Goal: Task Accomplishment & Management: Use online tool/utility

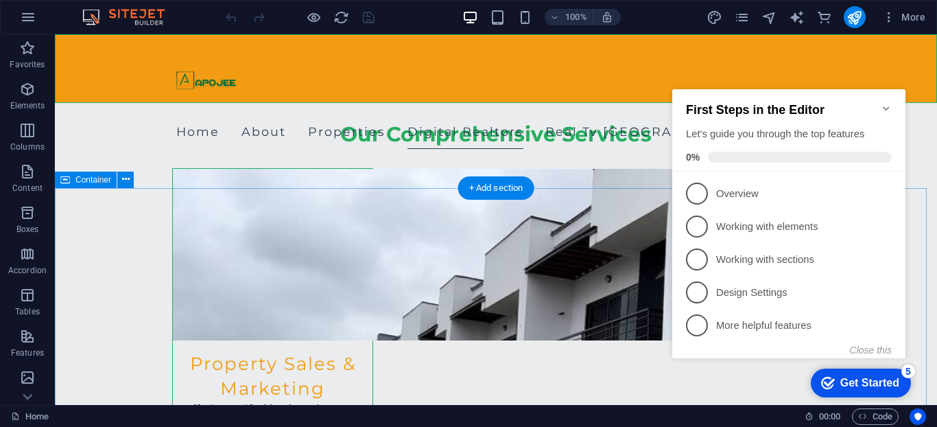
scroll to position [1805, 0]
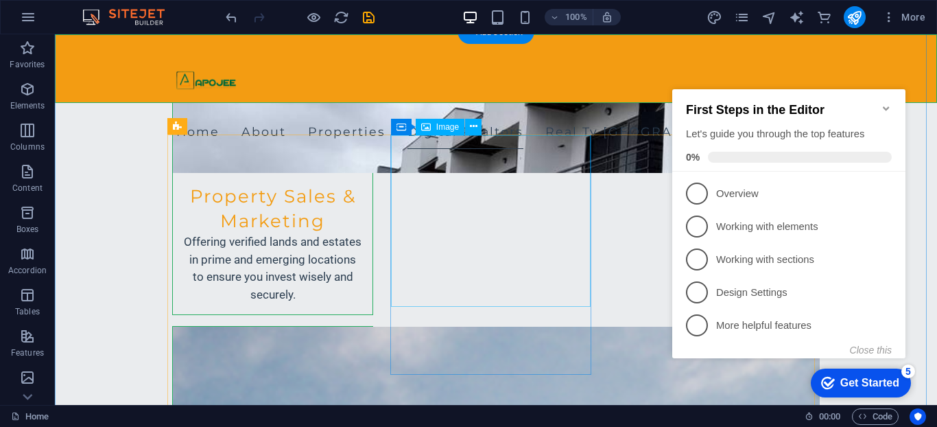
scroll to position [1975, 0]
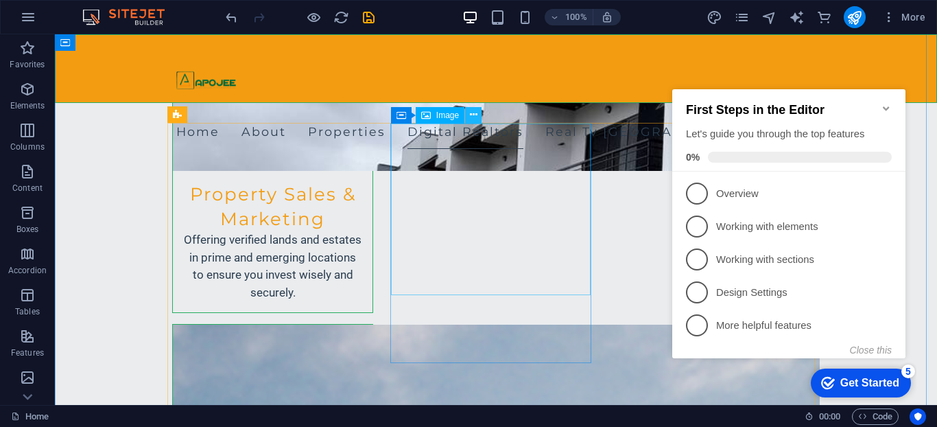
click at [480, 115] on button at bounding box center [473, 115] width 16 height 16
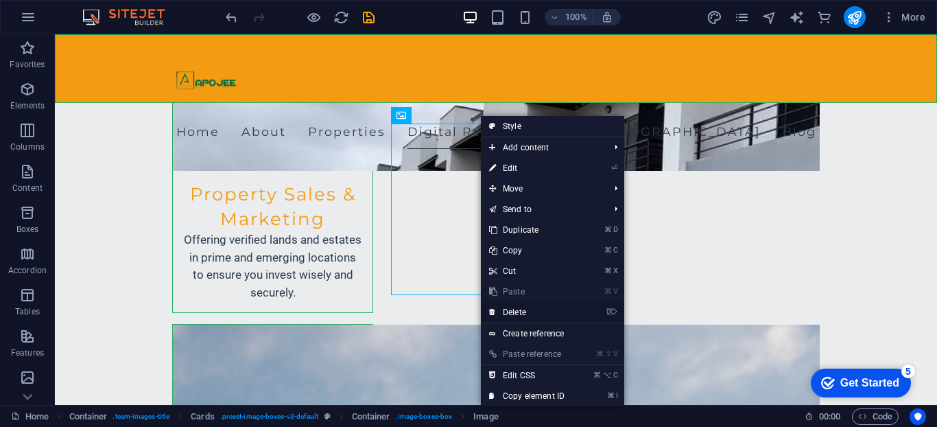
click at [535, 305] on link "⌦ Delete" at bounding box center [527, 312] width 92 height 21
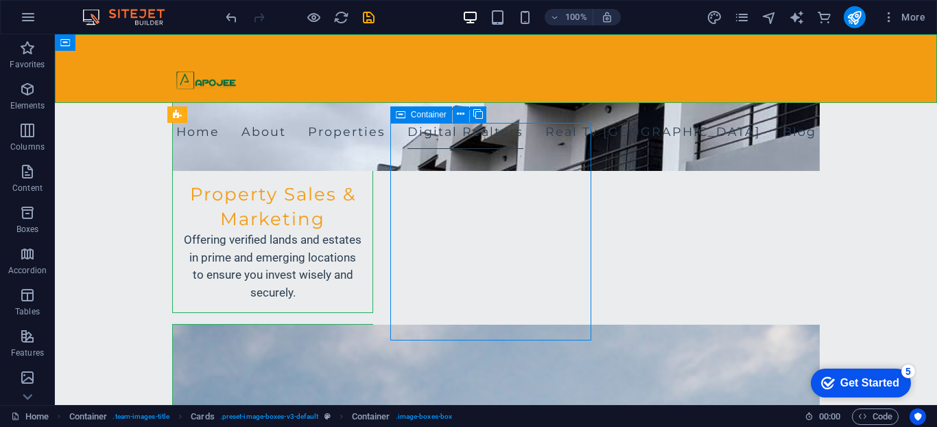
drag, startPoint x: 396, startPoint y: 204, endPoint x: 397, endPoint y: 174, distance: 30.2
click at [460, 115] on icon at bounding box center [462, 115] width 8 height 14
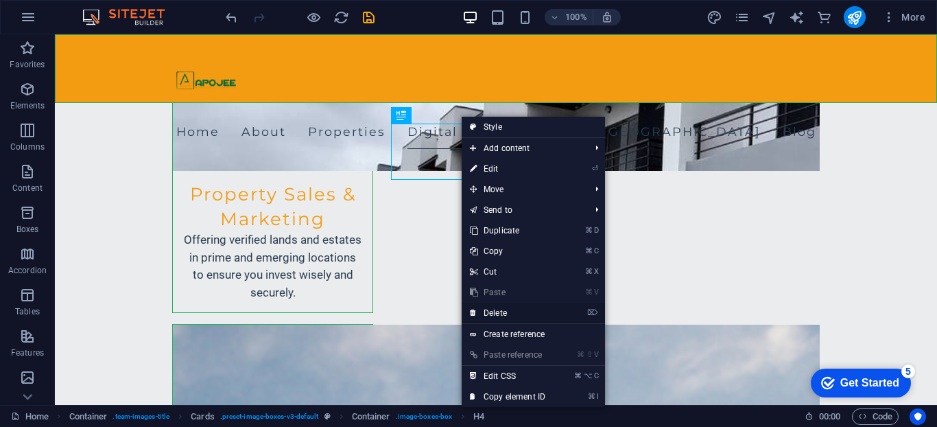
click at [499, 316] on link "⌦ Delete" at bounding box center [508, 313] width 92 height 21
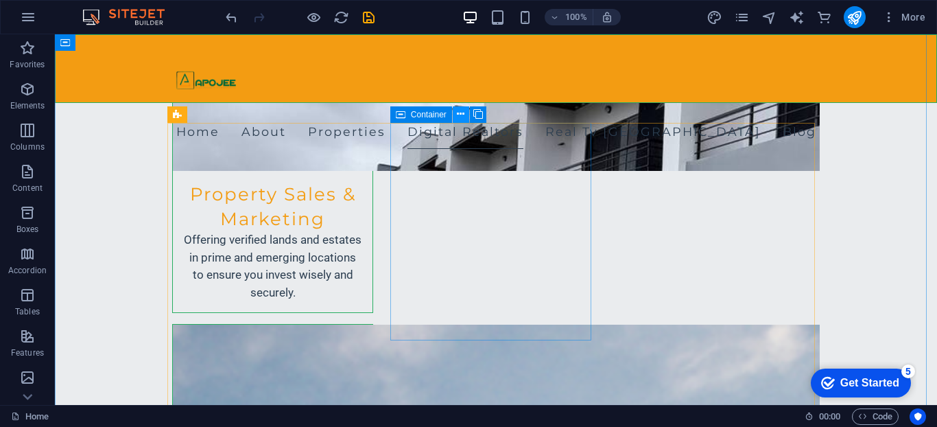
click at [462, 115] on icon at bounding box center [461, 114] width 8 height 14
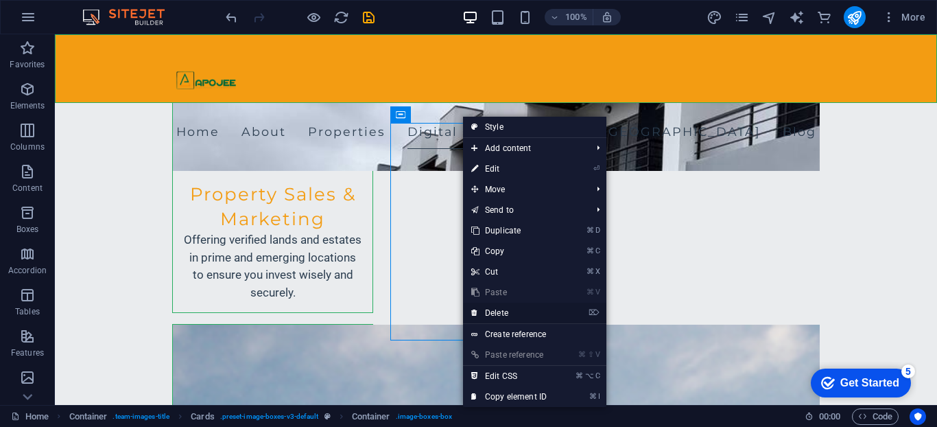
click at [508, 313] on link "⌦ Delete" at bounding box center [509, 313] width 92 height 21
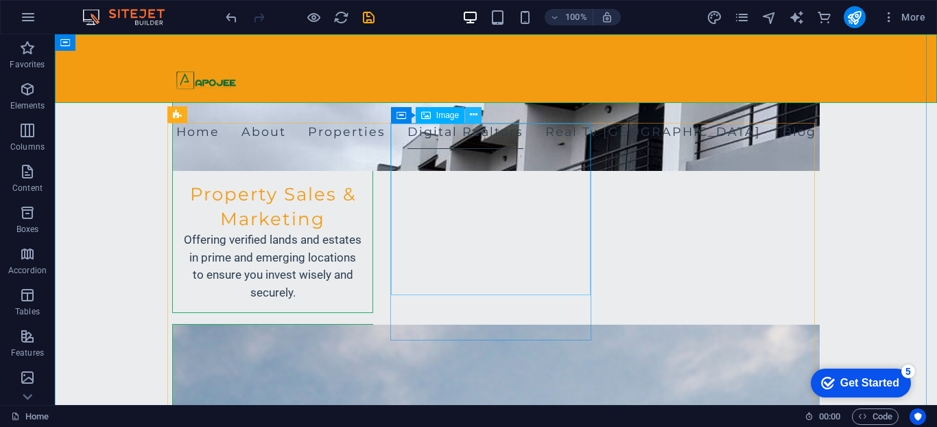
click at [471, 121] on icon at bounding box center [474, 115] width 8 height 14
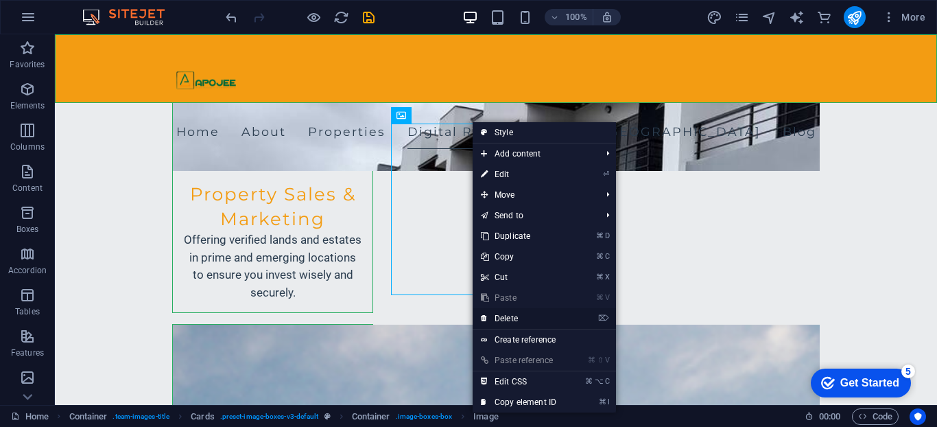
click at [502, 319] on link "⌦ Delete" at bounding box center [519, 318] width 92 height 21
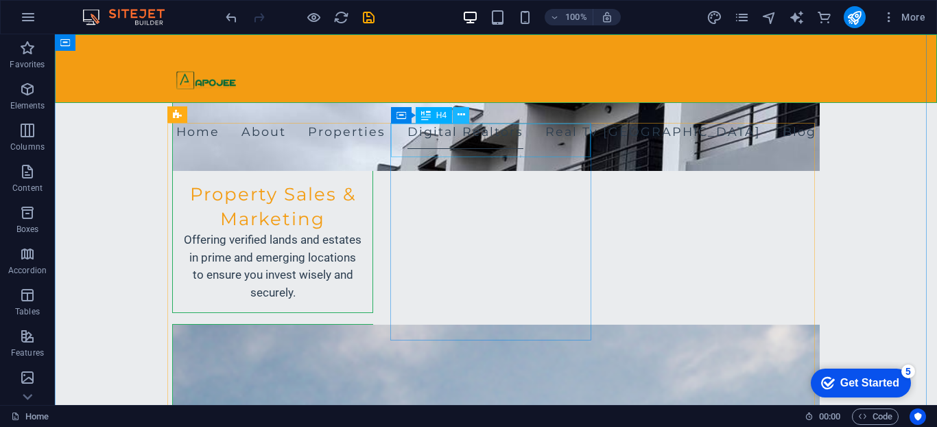
click at [464, 116] on icon at bounding box center [462, 115] width 8 height 14
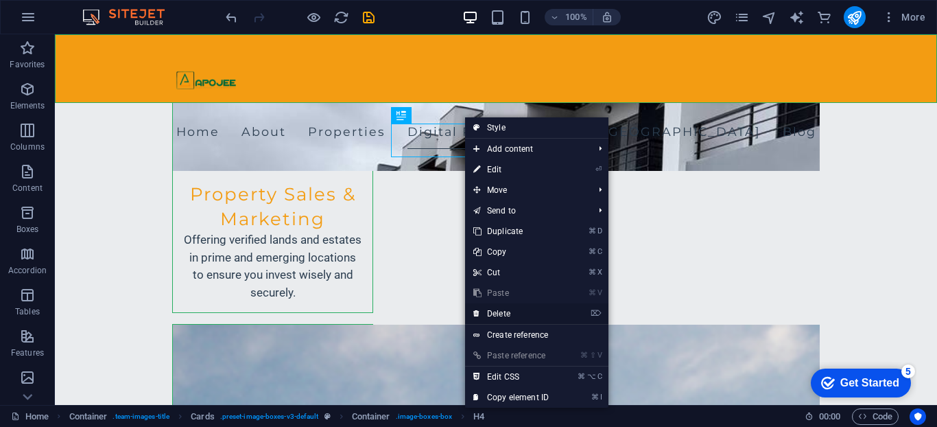
drag, startPoint x: 505, startPoint y: 313, endPoint x: 449, endPoint y: 276, distance: 66.4
click at [504, 312] on link "⌦ Delete" at bounding box center [511, 313] width 92 height 21
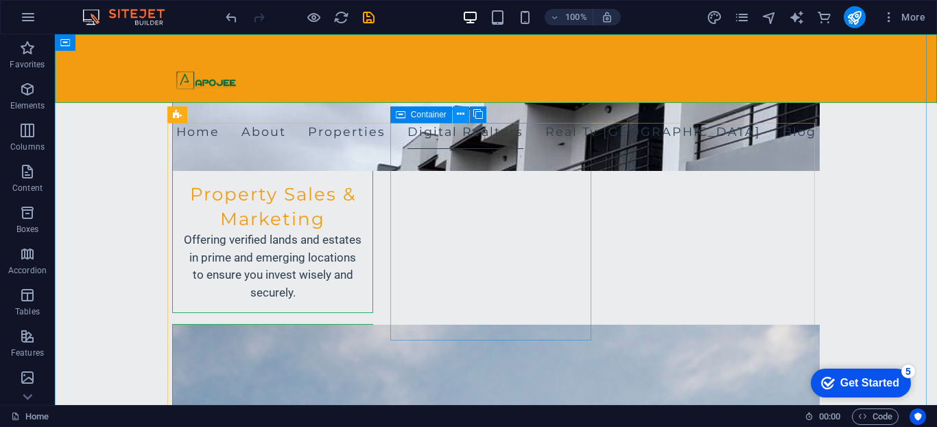
click at [460, 112] on icon at bounding box center [461, 114] width 8 height 14
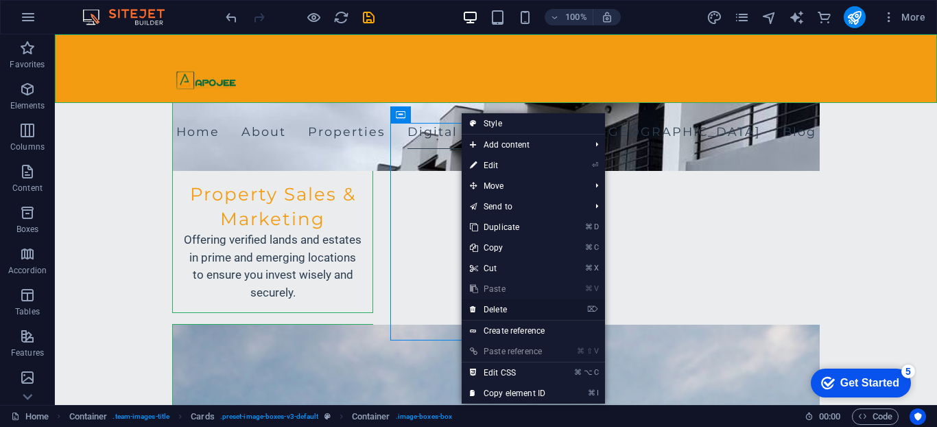
click at [521, 306] on link "⌦ Delete" at bounding box center [508, 309] width 92 height 21
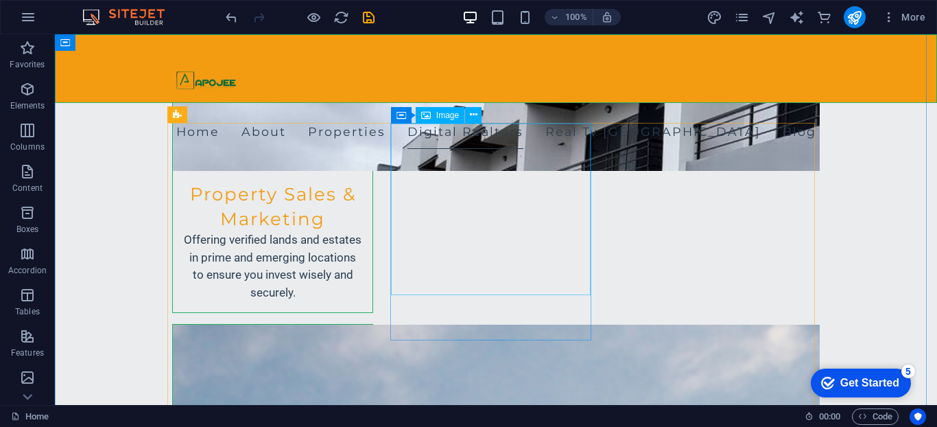
click at [477, 123] on div "Container Image" at bounding box center [440, 115] width 99 height 17
click at [471, 119] on icon at bounding box center [474, 115] width 8 height 14
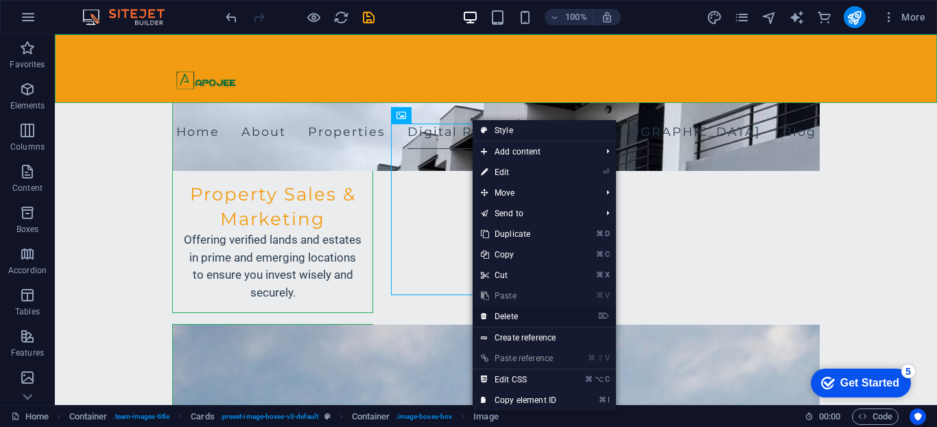
click at [515, 311] on link "⌦ Delete" at bounding box center [519, 316] width 92 height 21
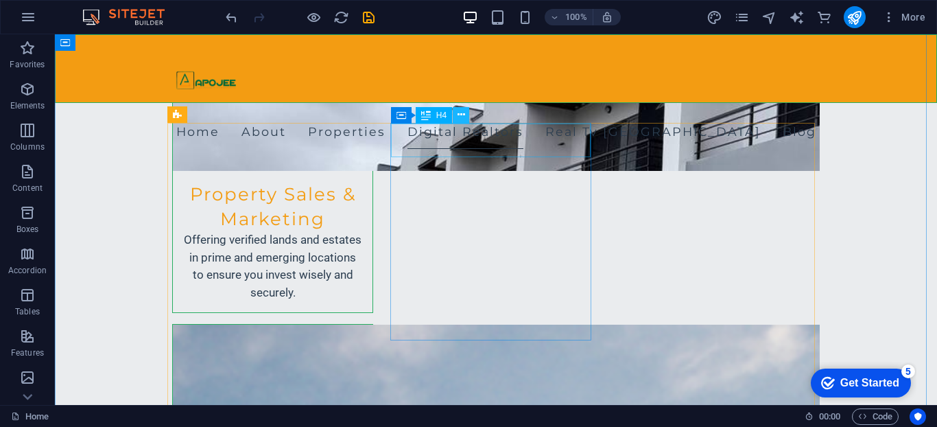
click at [461, 121] on icon at bounding box center [462, 115] width 8 height 14
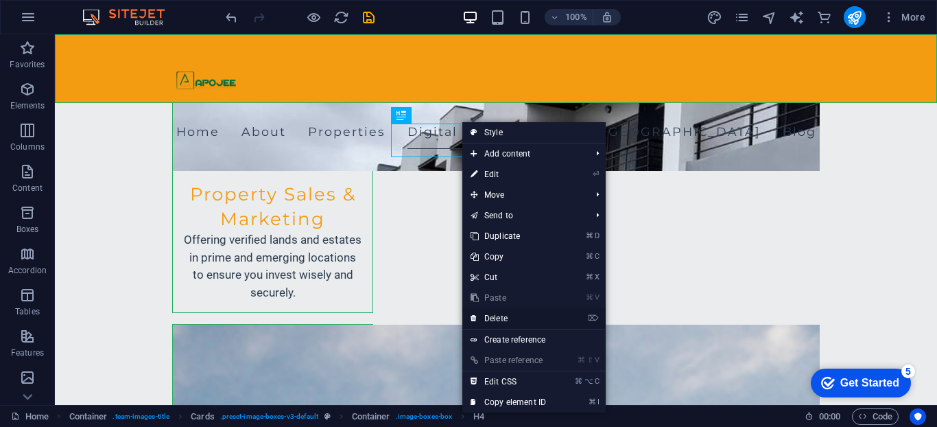
click at [504, 315] on link "⌦ Delete" at bounding box center [508, 318] width 92 height 21
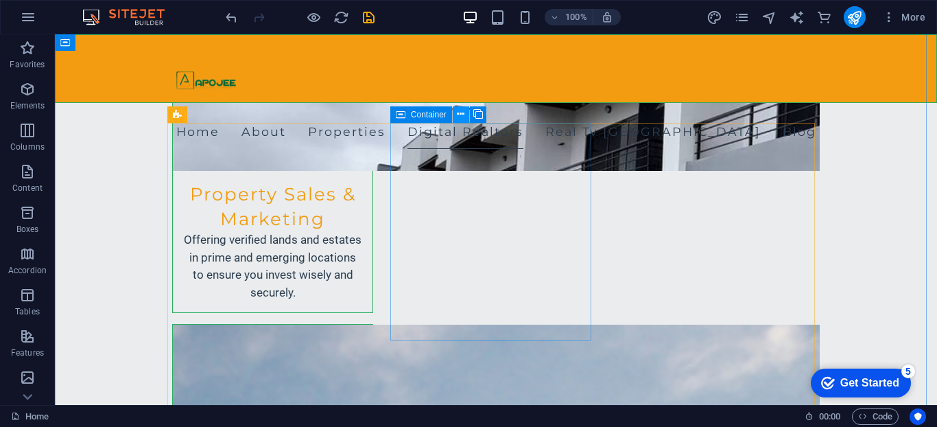
click at [464, 111] on button at bounding box center [461, 114] width 16 height 16
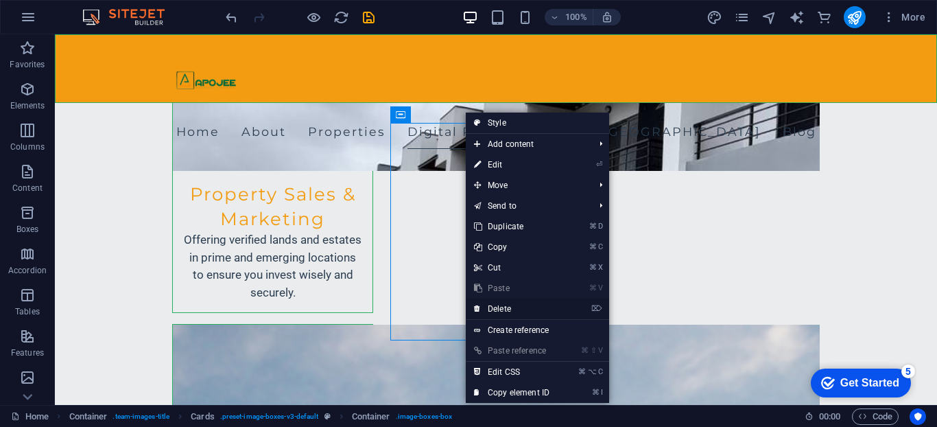
drag, startPoint x: 508, startPoint y: 309, endPoint x: 451, endPoint y: 272, distance: 67.4
click at [508, 309] on link "⌦ Delete" at bounding box center [512, 308] width 92 height 21
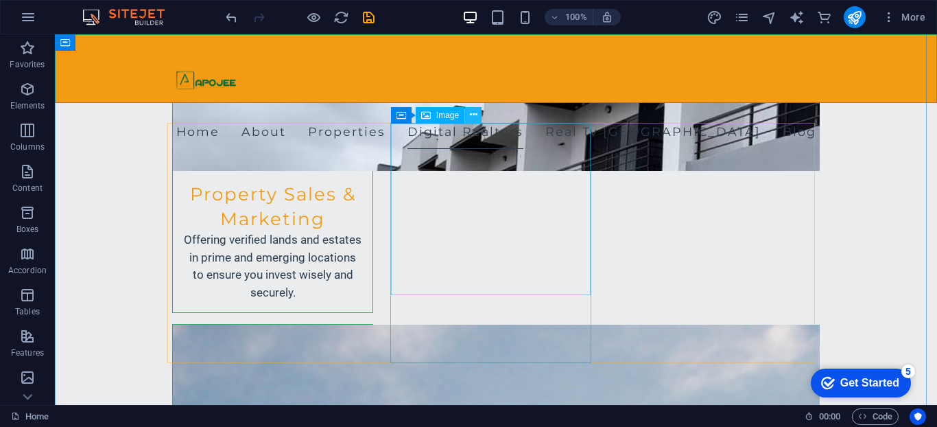
click at [478, 119] on button at bounding box center [473, 115] width 16 height 16
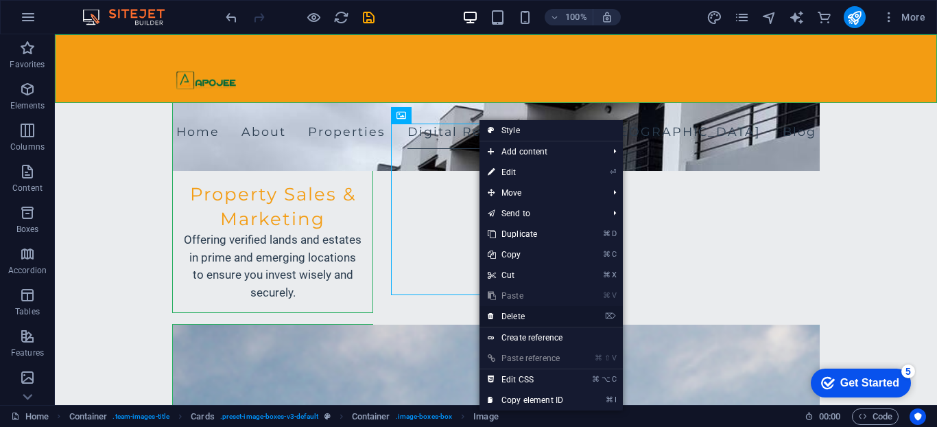
click at [520, 319] on link "⌦ Delete" at bounding box center [526, 316] width 92 height 21
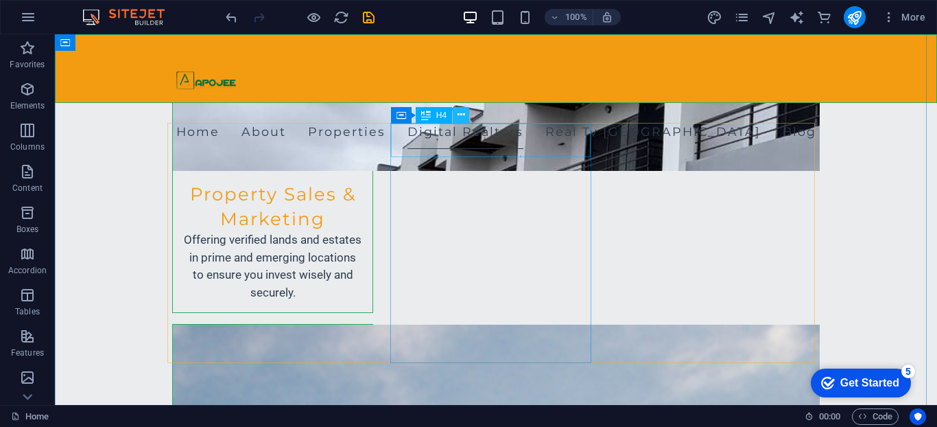
click at [465, 113] on button at bounding box center [461, 115] width 16 height 16
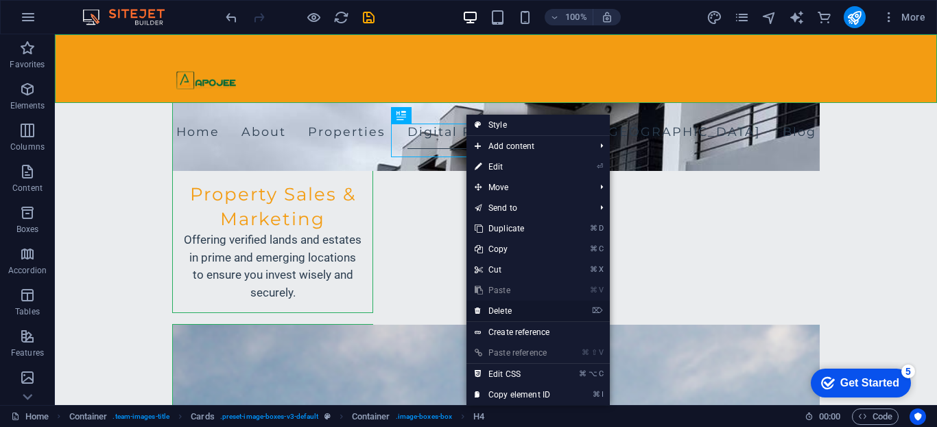
drag, startPoint x: 527, startPoint y: 309, endPoint x: 472, endPoint y: 275, distance: 64.7
click at [527, 309] on link "⌦ Delete" at bounding box center [513, 310] width 92 height 21
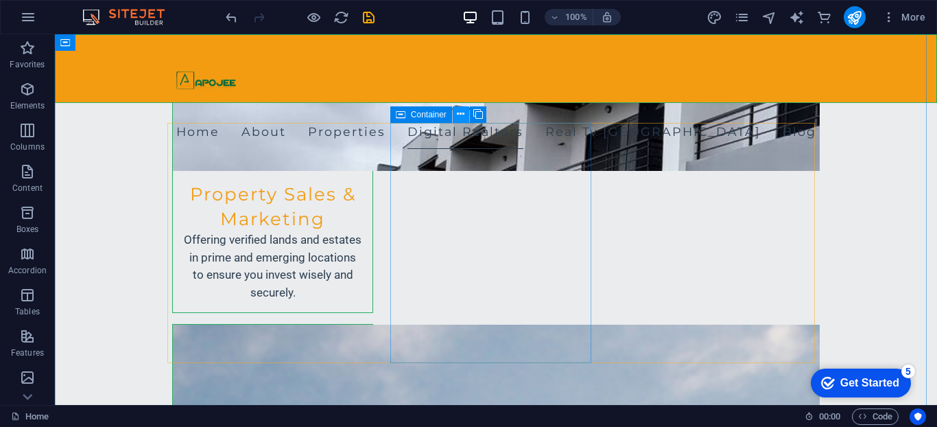
click at [464, 115] on icon at bounding box center [461, 114] width 8 height 14
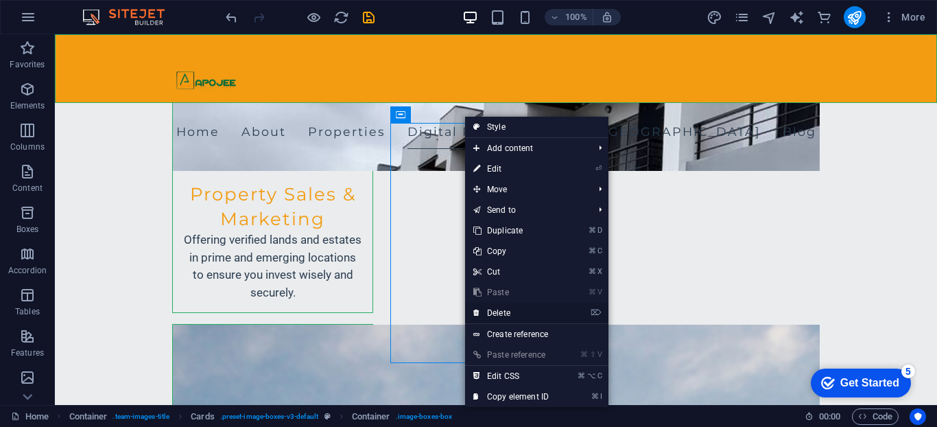
drag, startPoint x: 519, startPoint y: 303, endPoint x: 464, endPoint y: 270, distance: 63.7
click at [519, 303] on link "⌦ Delete" at bounding box center [511, 313] width 92 height 21
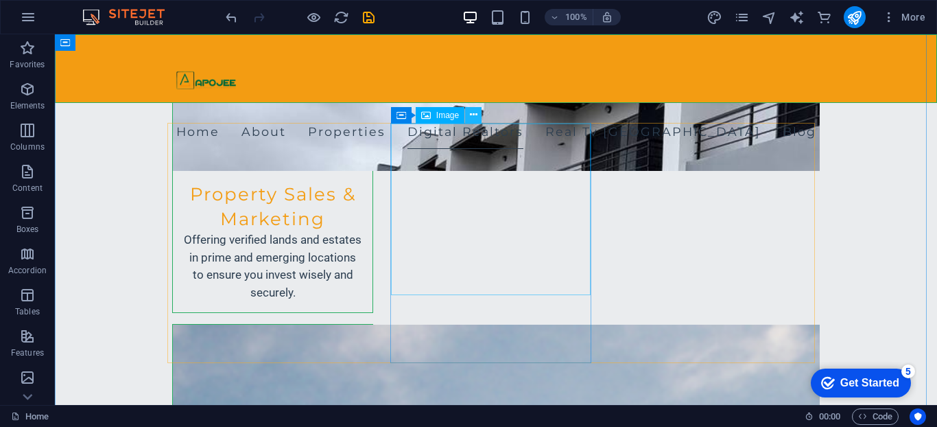
click at [471, 119] on icon at bounding box center [474, 115] width 8 height 14
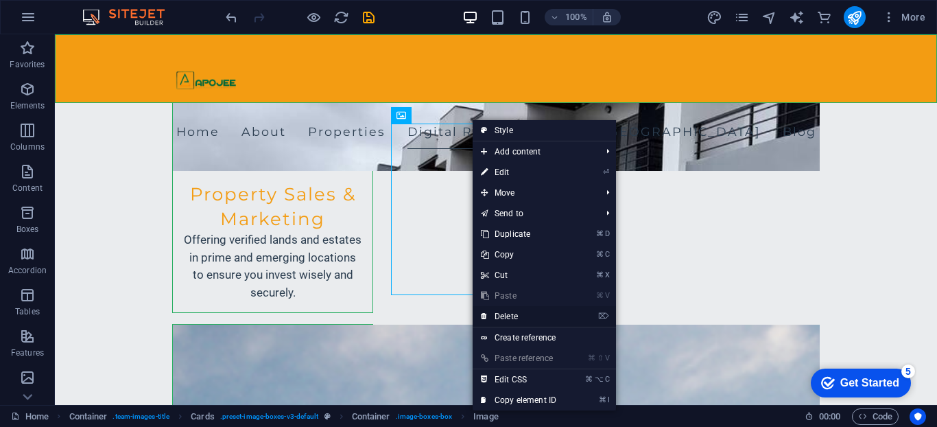
click at [521, 319] on link "⌦ Delete" at bounding box center [519, 316] width 92 height 21
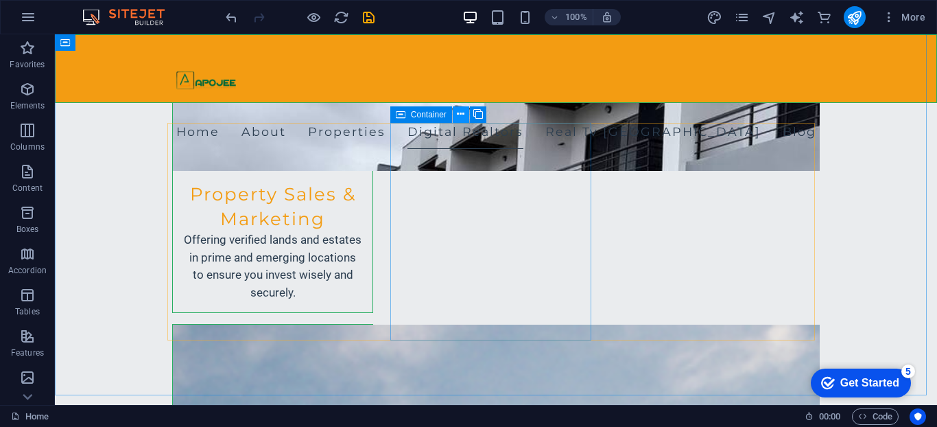
click at [464, 117] on button at bounding box center [461, 114] width 16 height 16
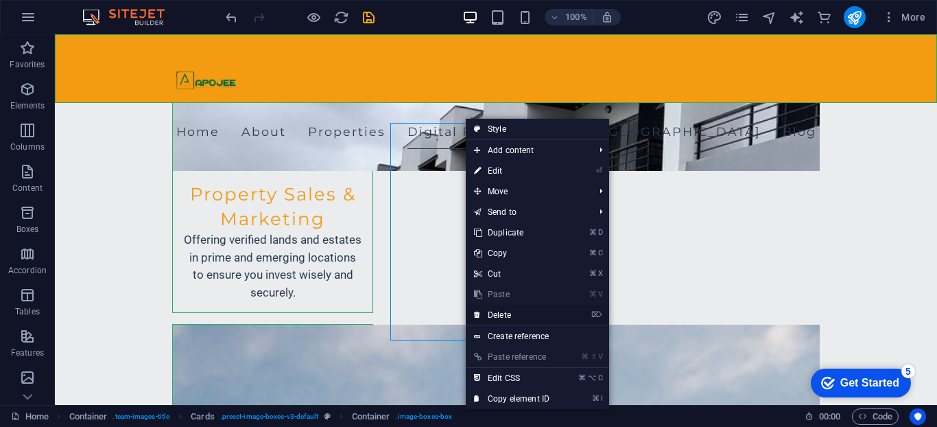
click at [506, 318] on link "⌦ Delete" at bounding box center [512, 315] width 92 height 21
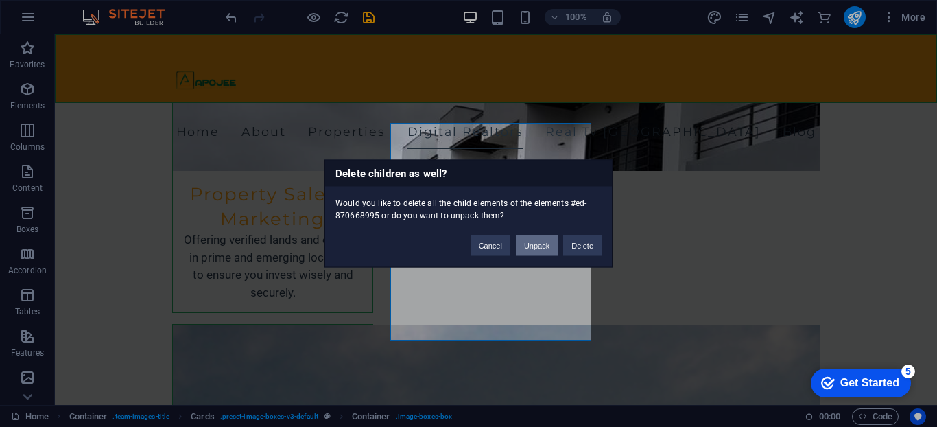
click at [542, 248] on button "Unpack" at bounding box center [537, 245] width 42 height 21
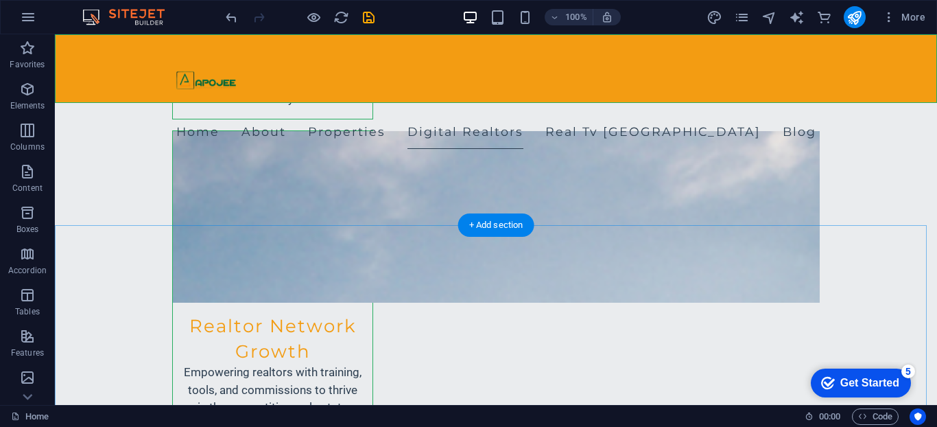
scroll to position [2168, 0]
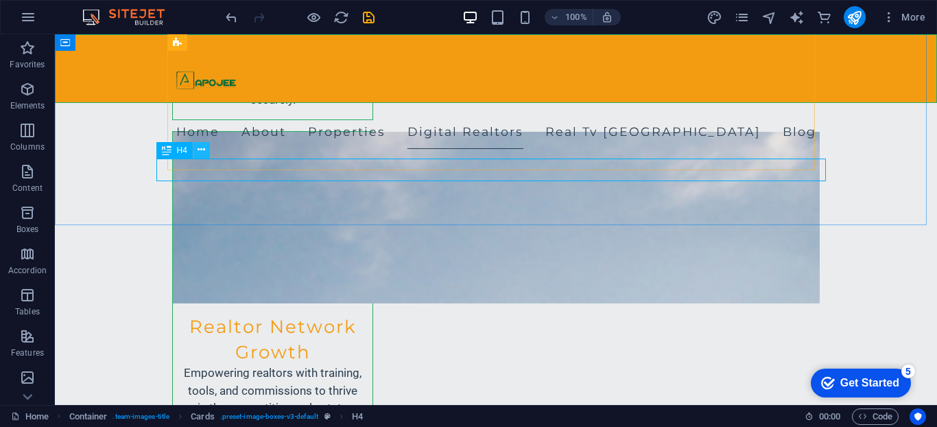
click at [209, 152] on button at bounding box center [201, 150] width 16 height 16
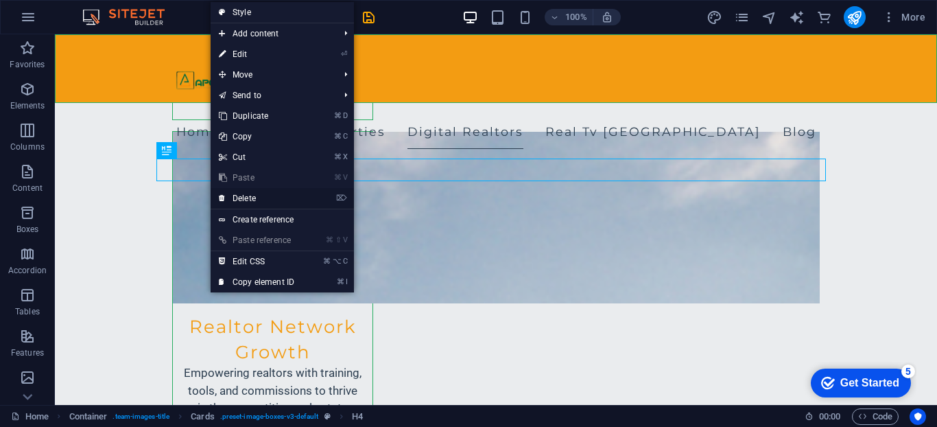
click at [242, 204] on link "⌦ Delete" at bounding box center [257, 198] width 92 height 21
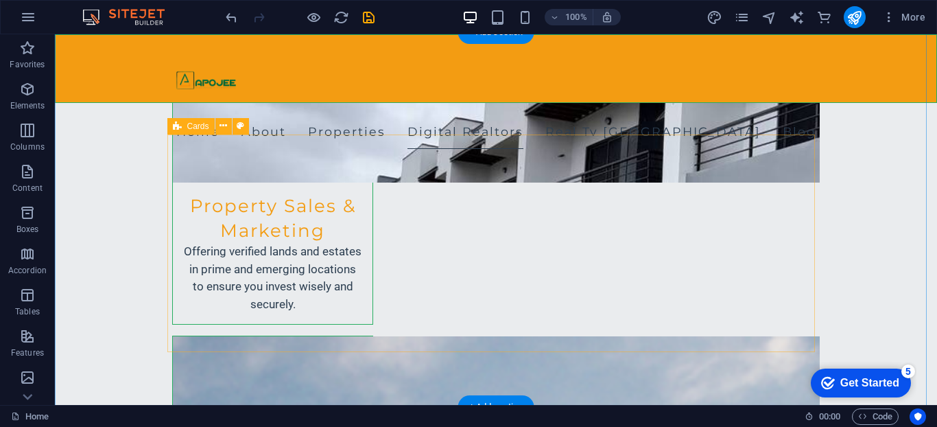
scroll to position [1964, 0]
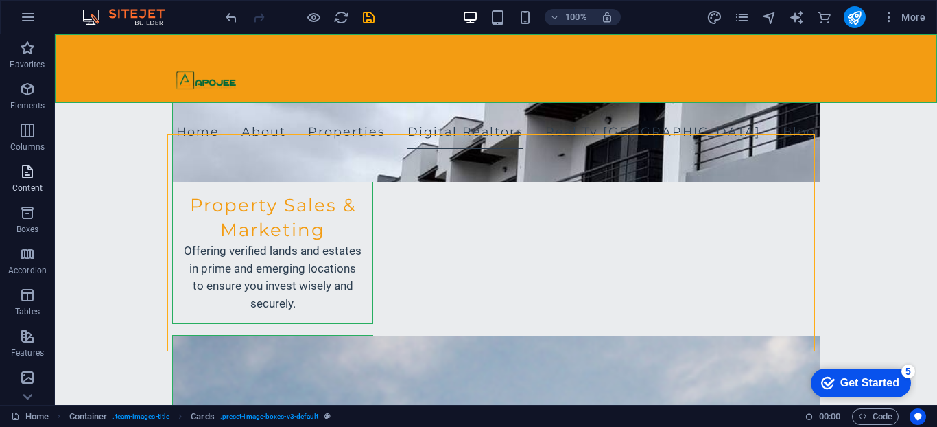
click at [27, 173] on icon "button" at bounding box center [27, 171] width 16 height 16
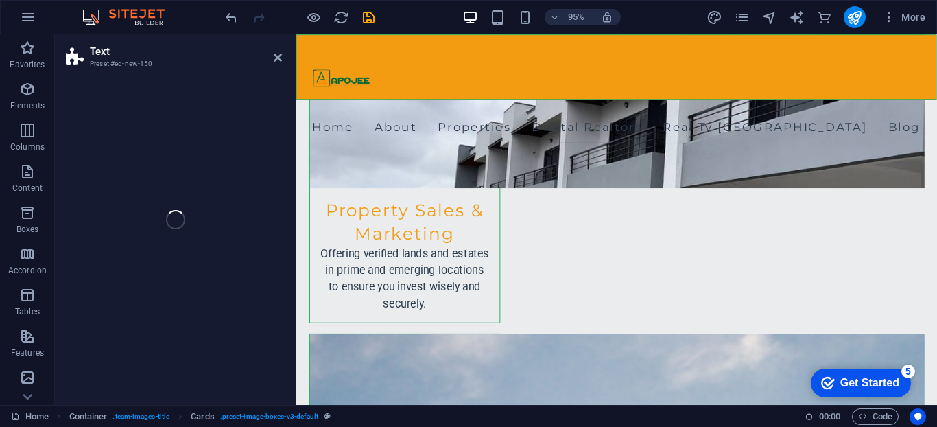
scroll to position [1884, 0]
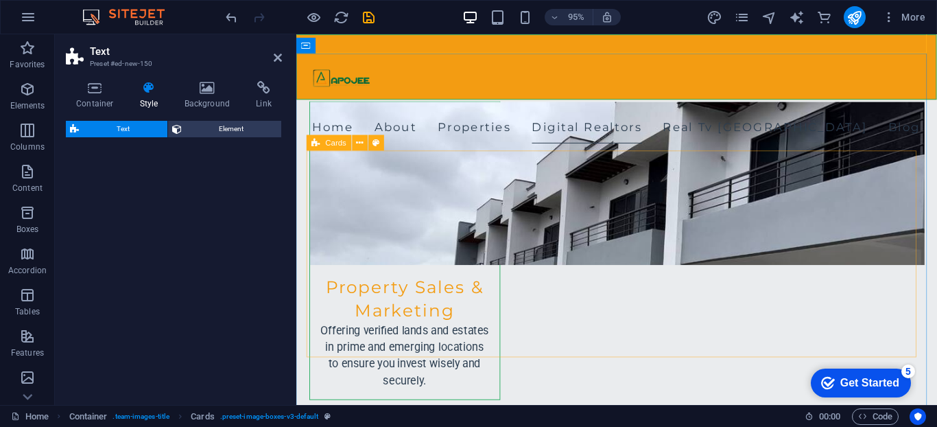
select select "preset-text-v2-default"
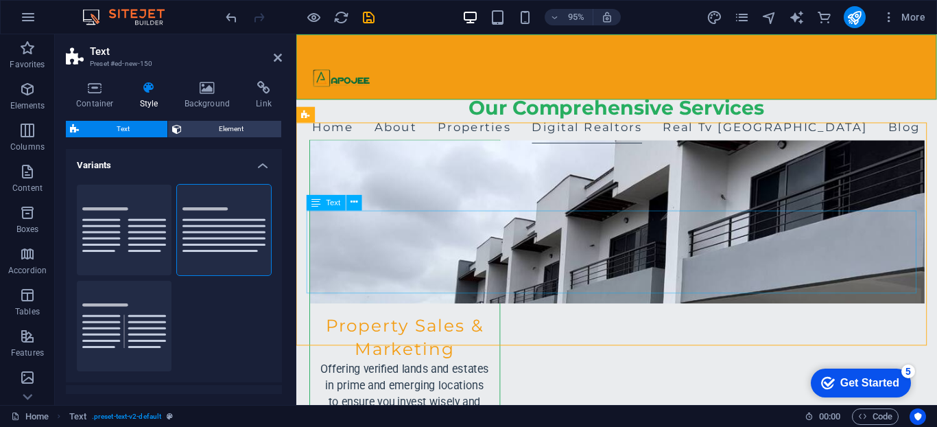
scroll to position [1800, 0]
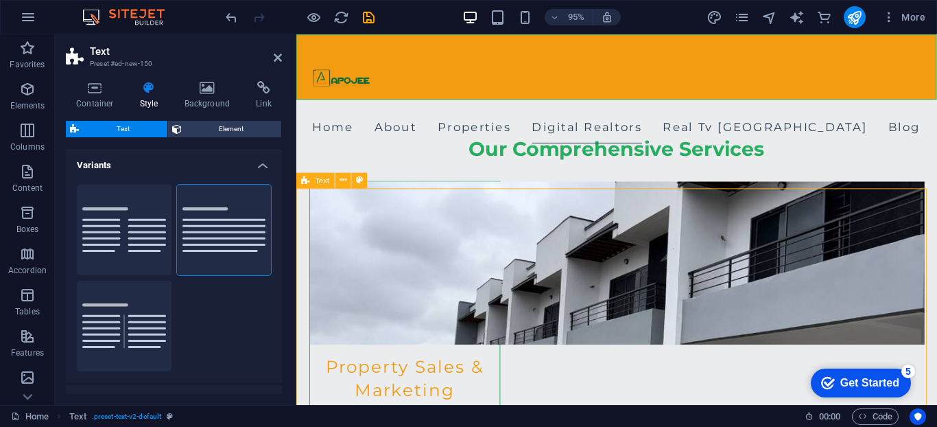
click at [340, 180] on icon at bounding box center [343, 181] width 7 height 14
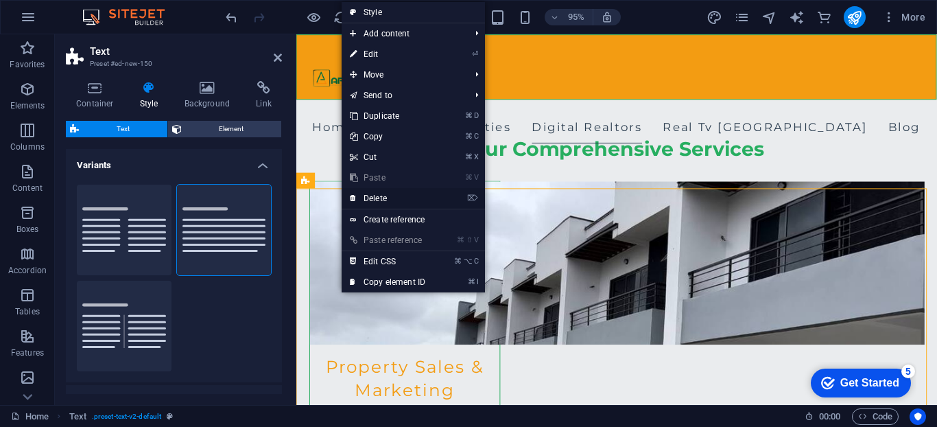
click at [373, 196] on link "⌦ Delete" at bounding box center [388, 198] width 92 height 21
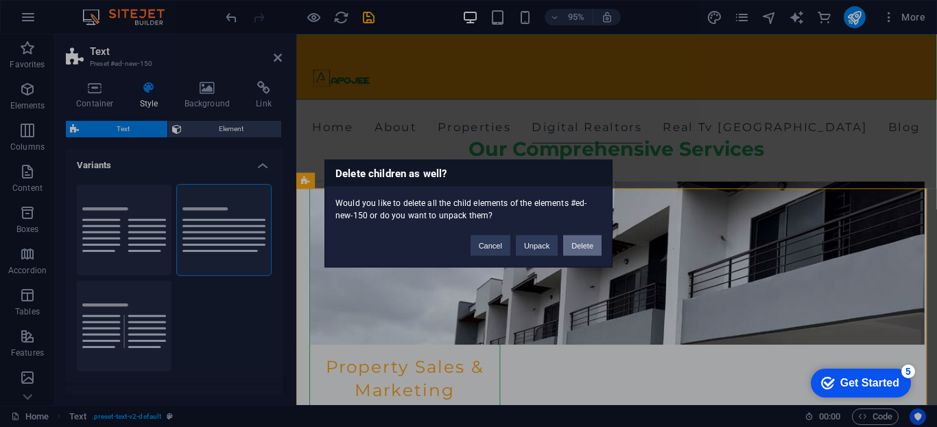
click at [596, 250] on button "Delete" at bounding box center [582, 245] width 38 height 21
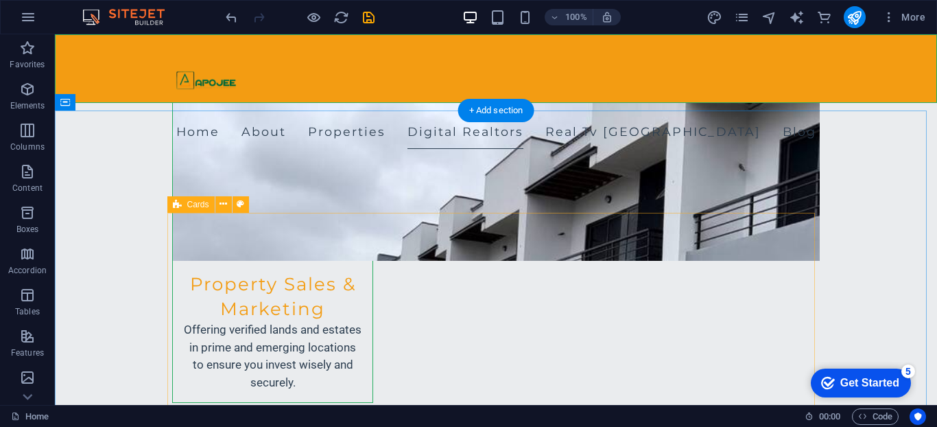
scroll to position [1888, 0]
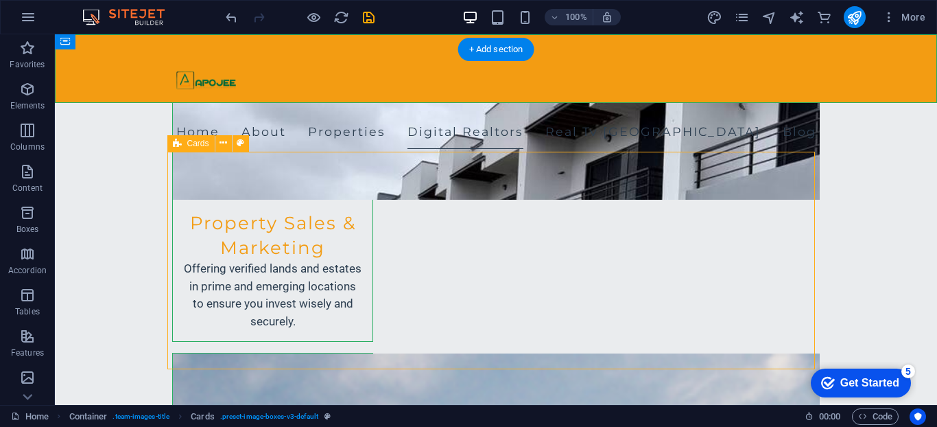
scroll to position [1949, 0]
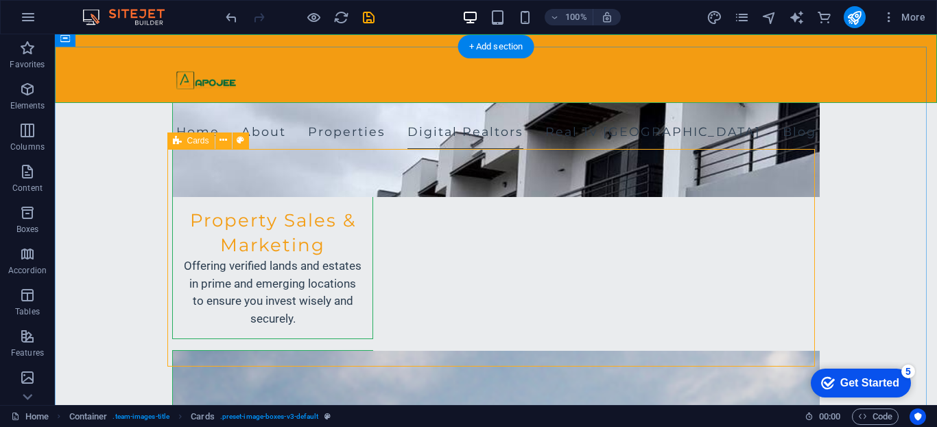
click at [194, 143] on span "Cards" at bounding box center [198, 141] width 22 height 8
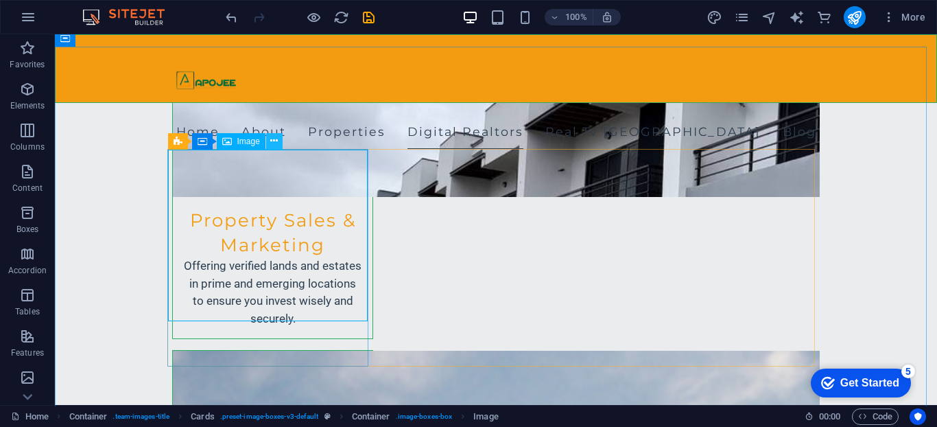
click at [278, 143] on button at bounding box center [274, 141] width 16 height 16
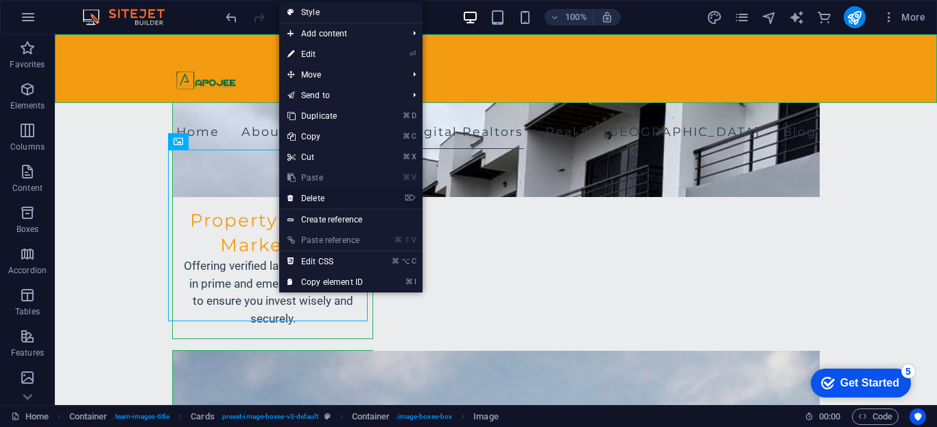
click at [318, 198] on link "⌦ Delete" at bounding box center [325, 198] width 92 height 21
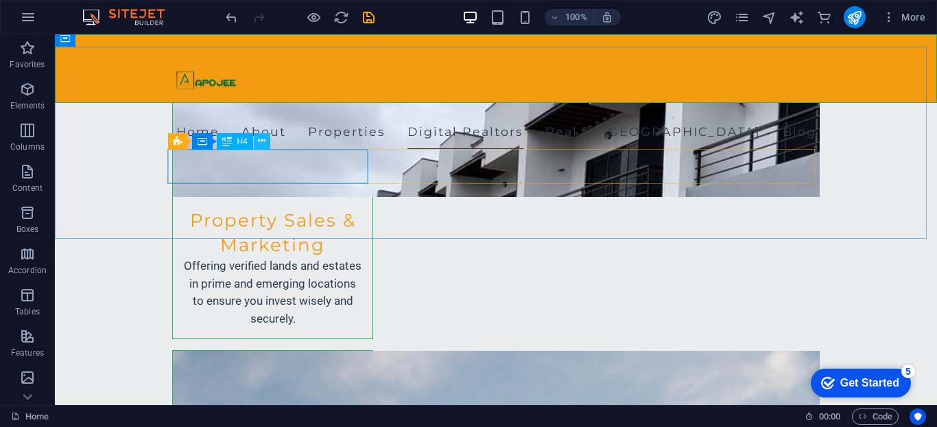
click at [262, 145] on icon at bounding box center [262, 141] width 8 height 14
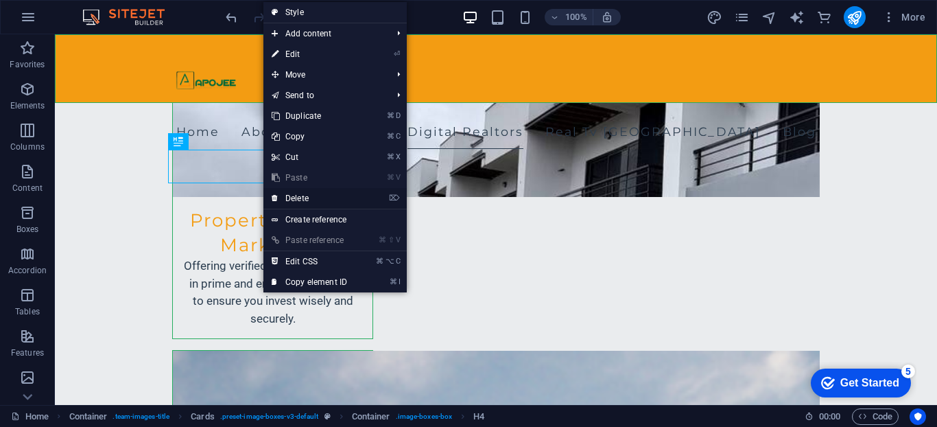
click at [322, 202] on link "⌦ Delete" at bounding box center [309, 198] width 92 height 21
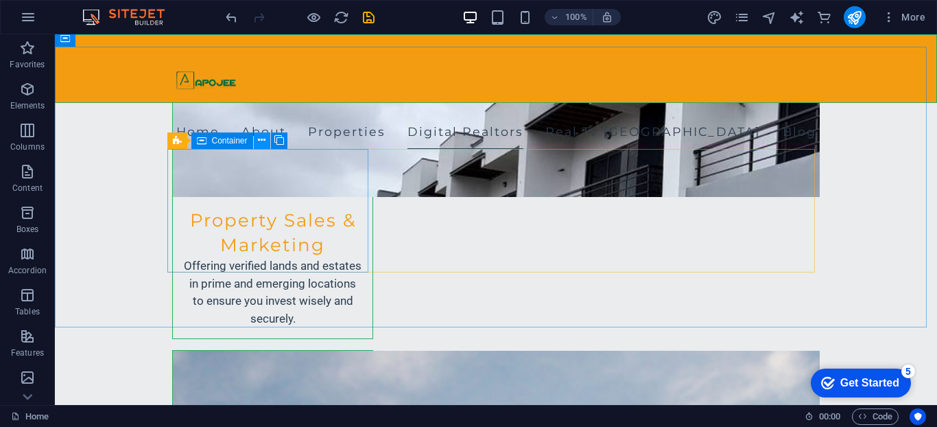
click at [266, 137] on button at bounding box center [262, 140] width 16 height 16
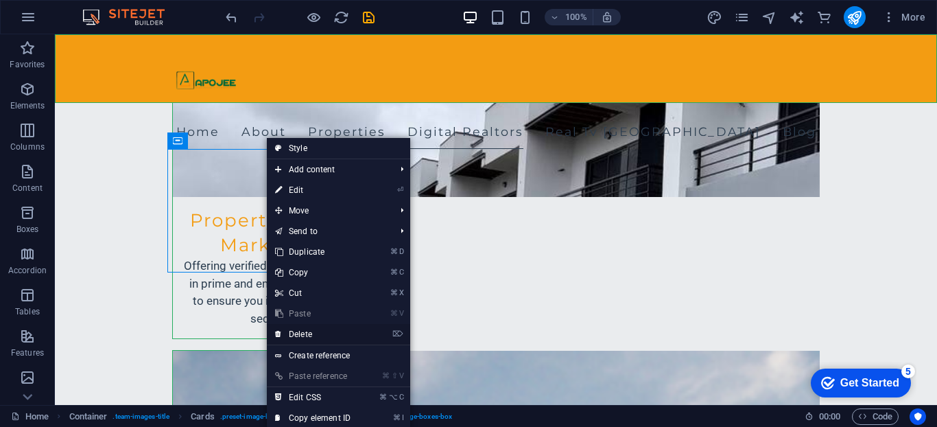
drag, startPoint x: 305, startPoint y: 330, endPoint x: 248, endPoint y: 289, distance: 70.3
click at [305, 329] on link "⌦ Delete" at bounding box center [313, 334] width 92 height 21
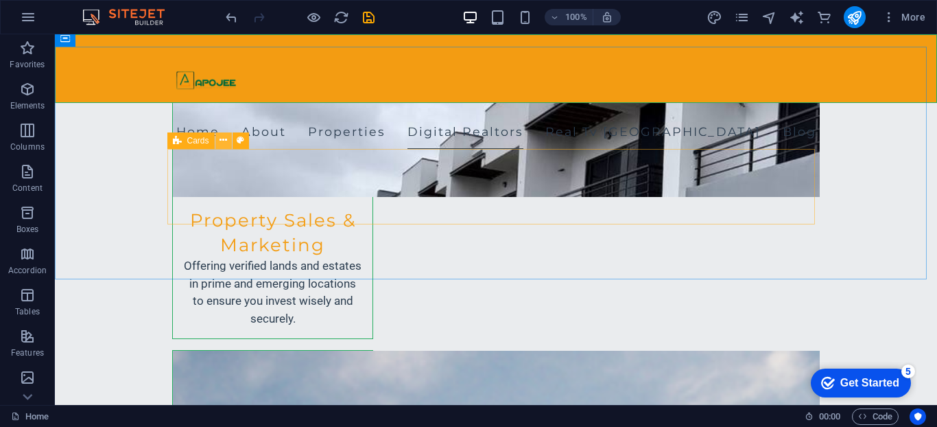
click at [224, 140] on icon at bounding box center [224, 140] width 8 height 14
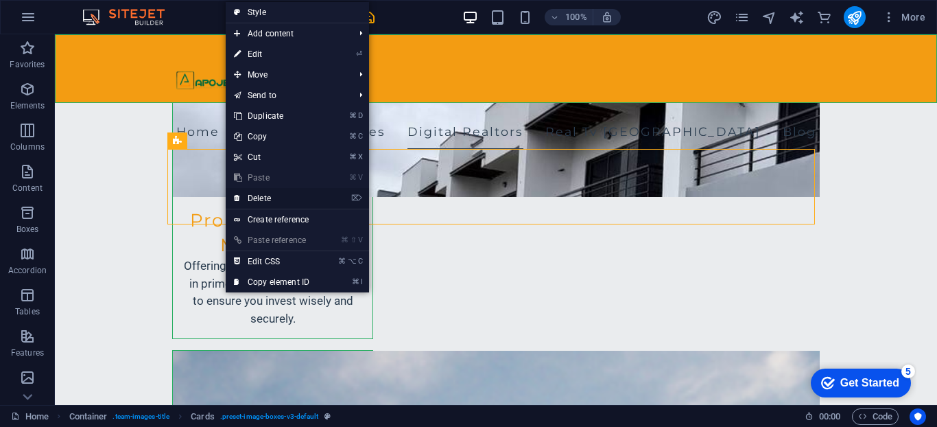
click at [259, 202] on link "⌦ Delete" at bounding box center [272, 198] width 92 height 21
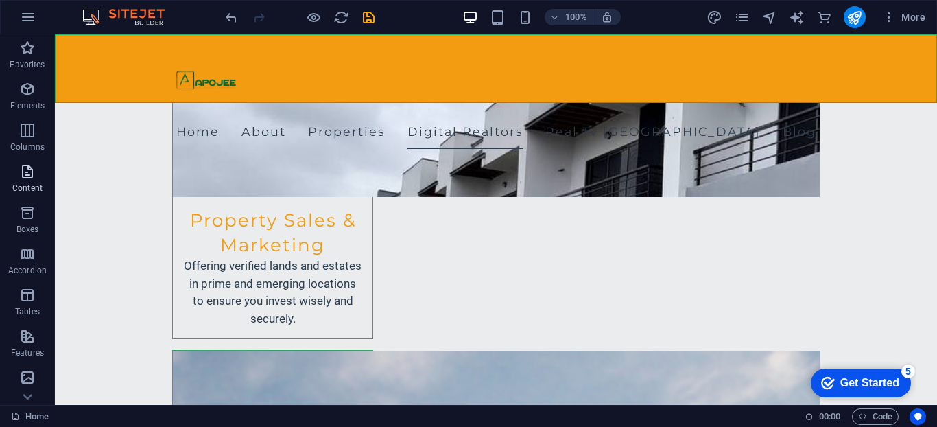
click at [21, 193] on span "Content" at bounding box center [27, 179] width 55 height 33
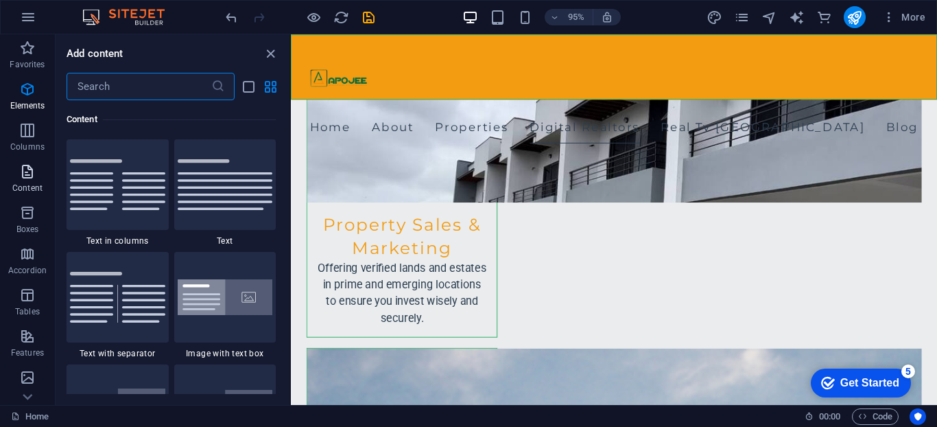
scroll to position [2401, 0]
click at [241, 309] on img at bounding box center [225, 297] width 95 height 36
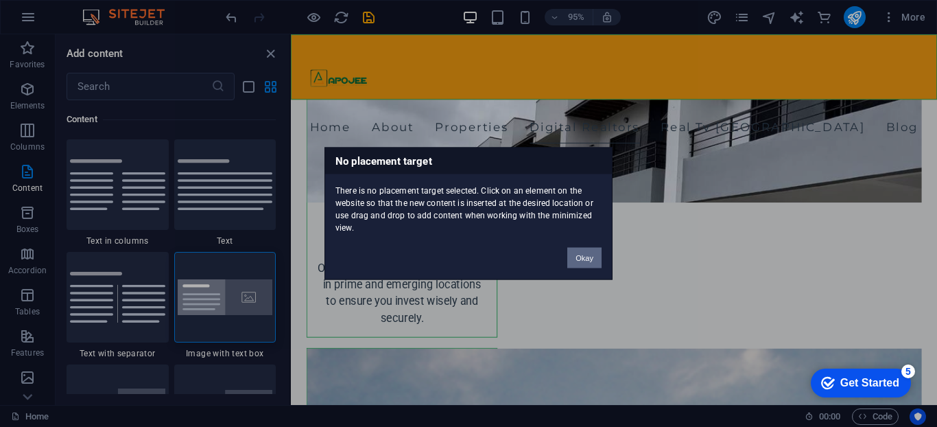
click at [606, 205] on div "No placement target There is no placement target selected. Click on an element …" at bounding box center [468, 213] width 937 height 427
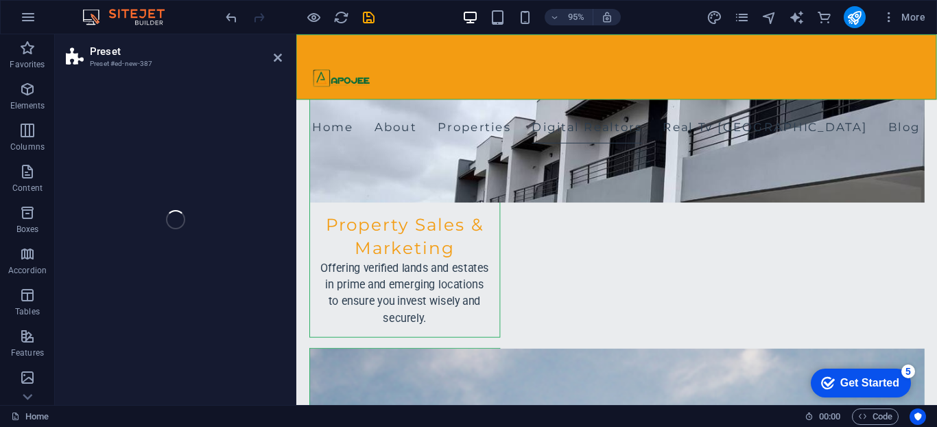
select select "rem"
select select "px"
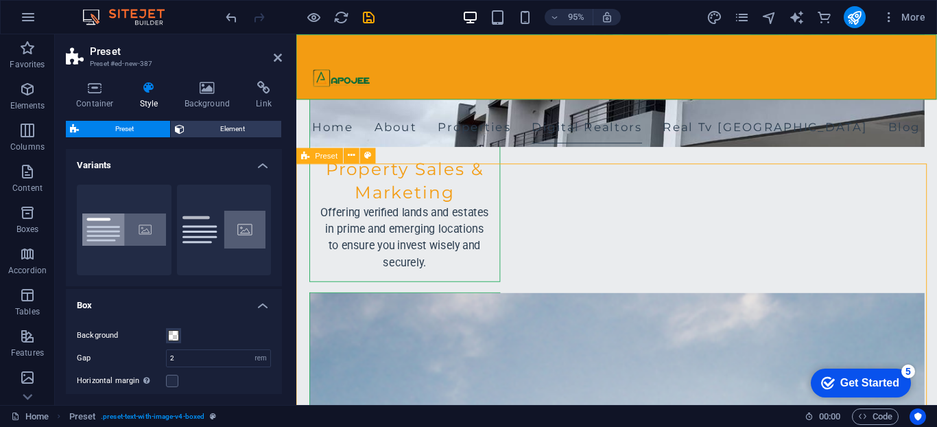
scroll to position [1902, 0]
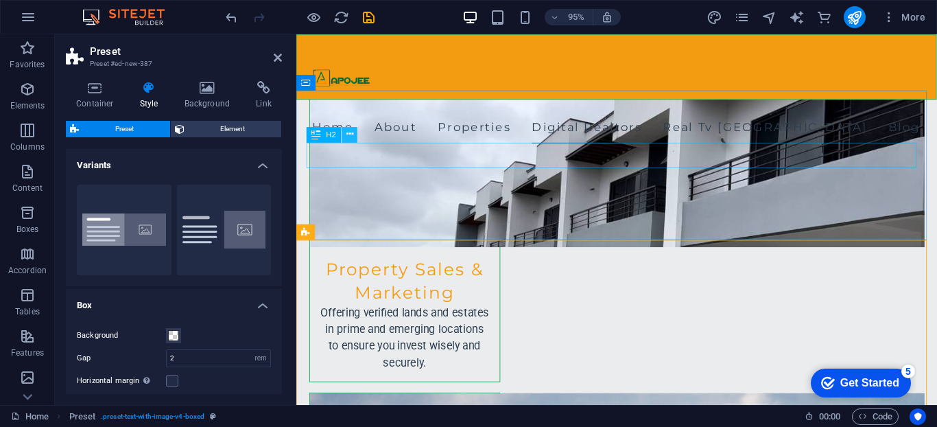
click at [357, 141] on button at bounding box center [350, 135] width 16 height 16
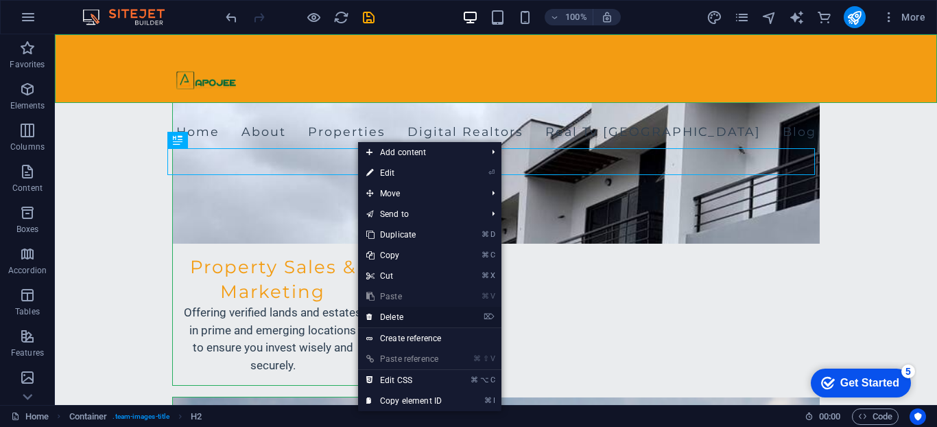
click at [408, 318] on link "⌦ Delete" at bounding box center [404, 317] width 92 height 21
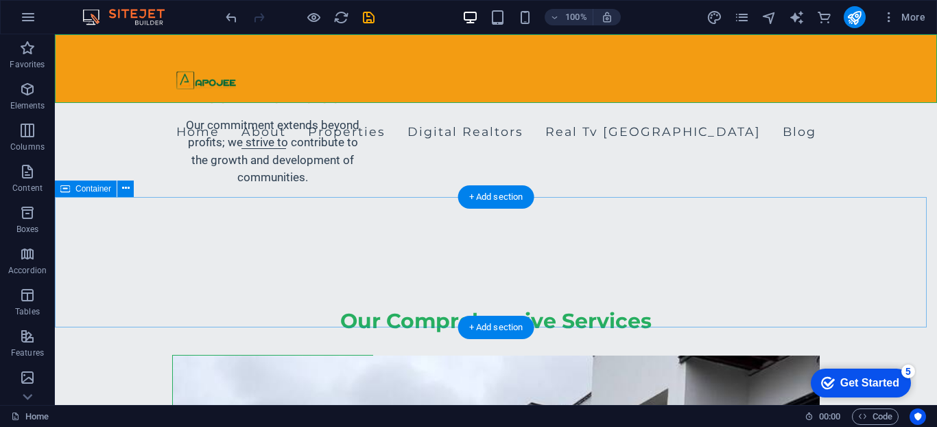
scroll to position [1613, 0]
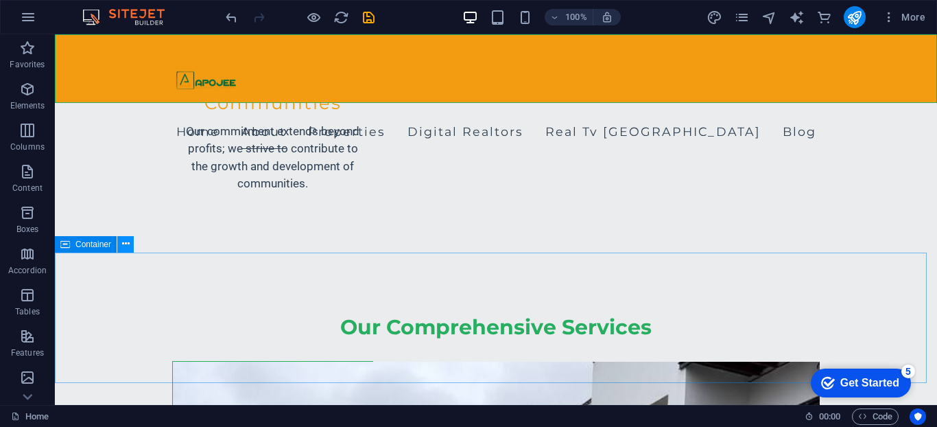
click at [132, 247] on button at bounding box center [125, 244] width 16 height 16
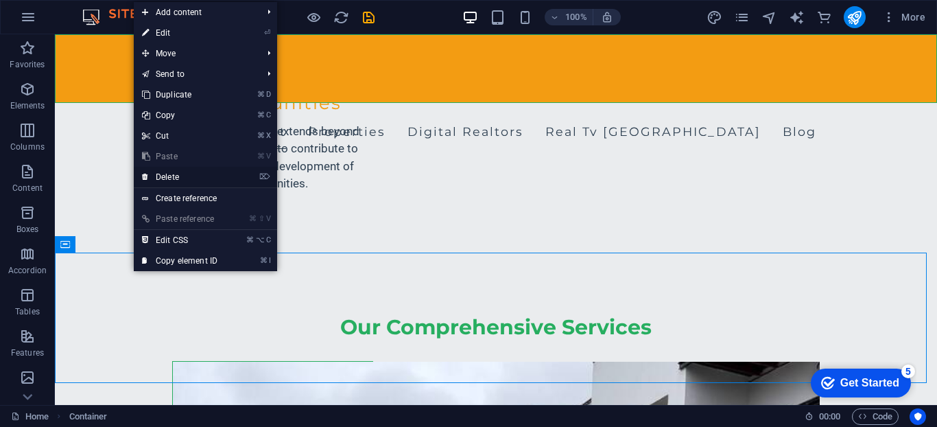
click at [167, 173] on link "⌦ Delete" at bounding box center [180, 177] width 92 height 21
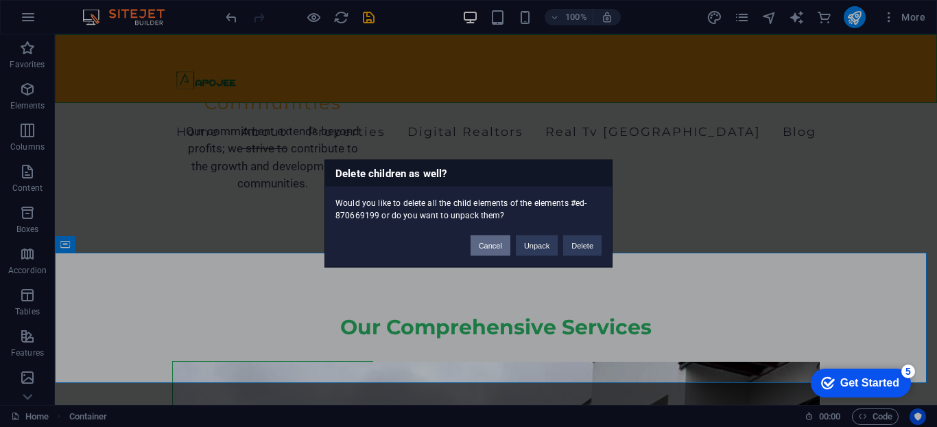
click at [493, 246] on button "Cancel" at bounding box center [491, 245] width 40 height 21
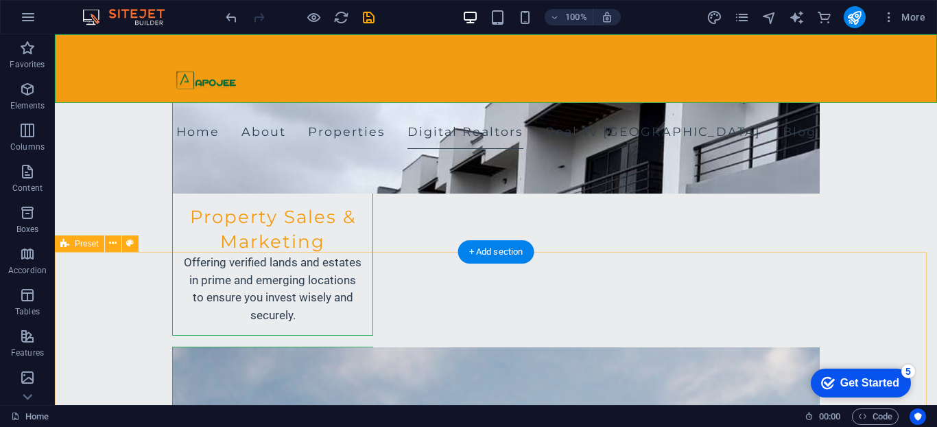
scroll to position [1843, 0]
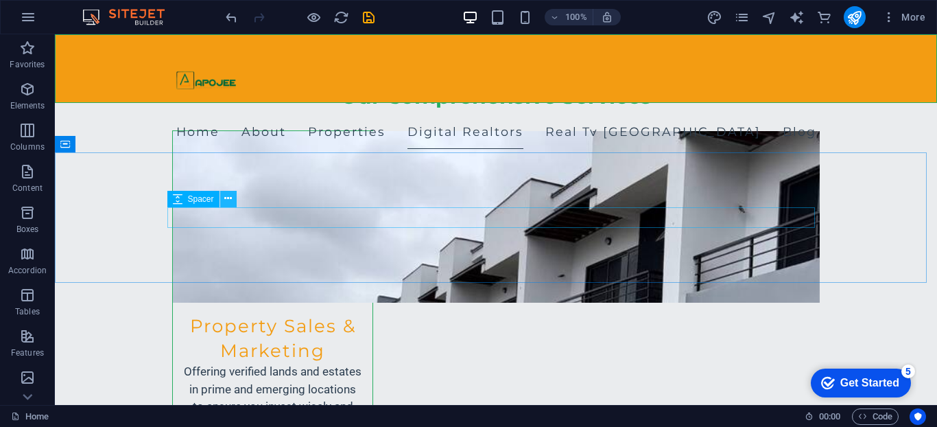
click at [235, 200] on button at bounding box center [228, 199] width 16 height 16
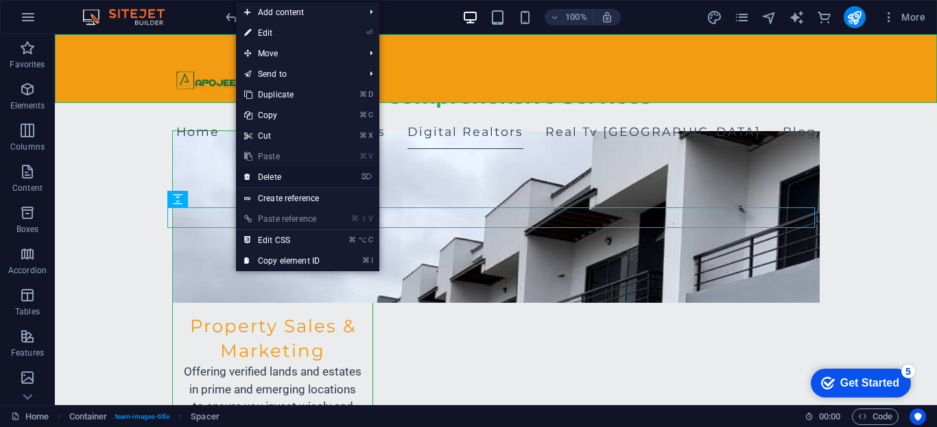
click at [265, 176] on link "⌦ Delete" at bounding box center [282, 177] width 92 height 21
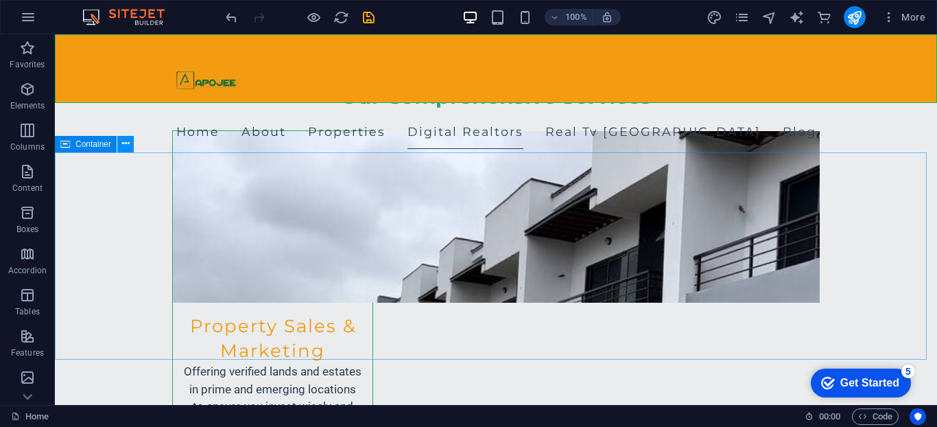
click at [128, 149] on icon at bounding box center [126, 144] width 8 height 14
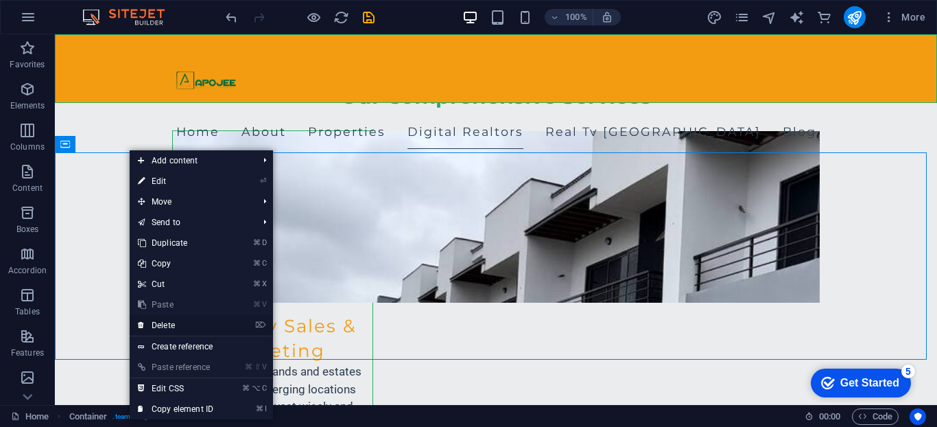
click at [164, 323] on link "⌦ Delete" at bounding box center [176, 325] width 92 height 21
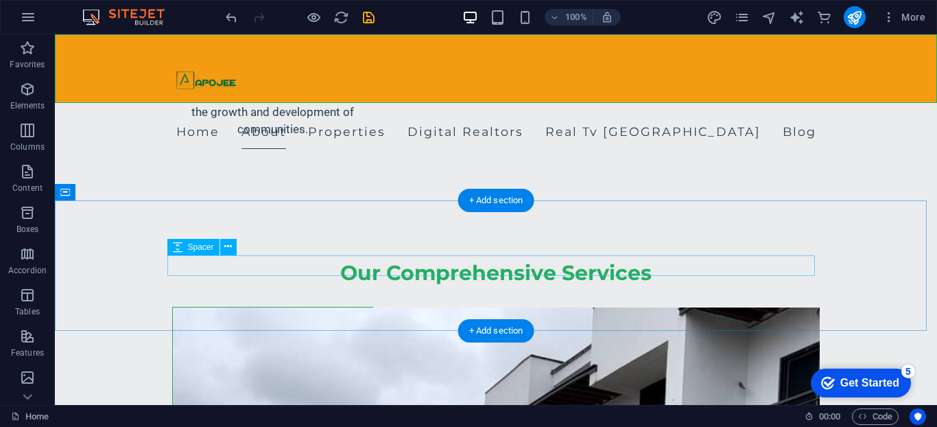
scroll to position [1664, 0]
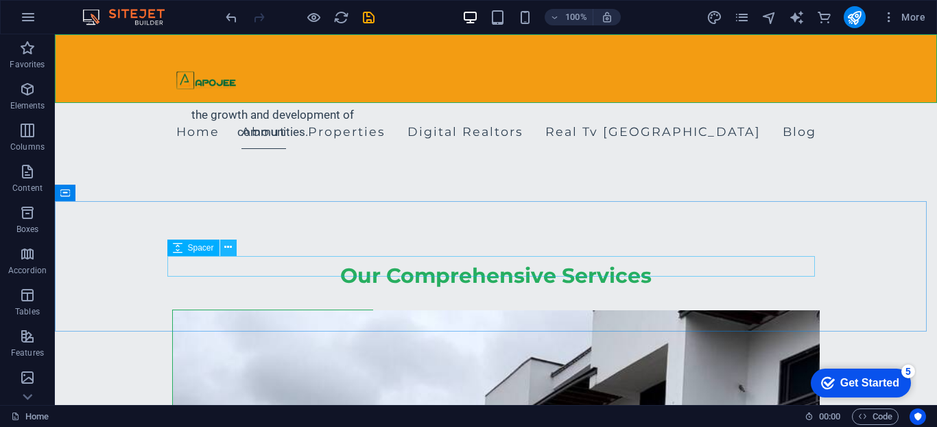
click at [233, 252] on button at bounding box center [228, 247] width 16 height 16
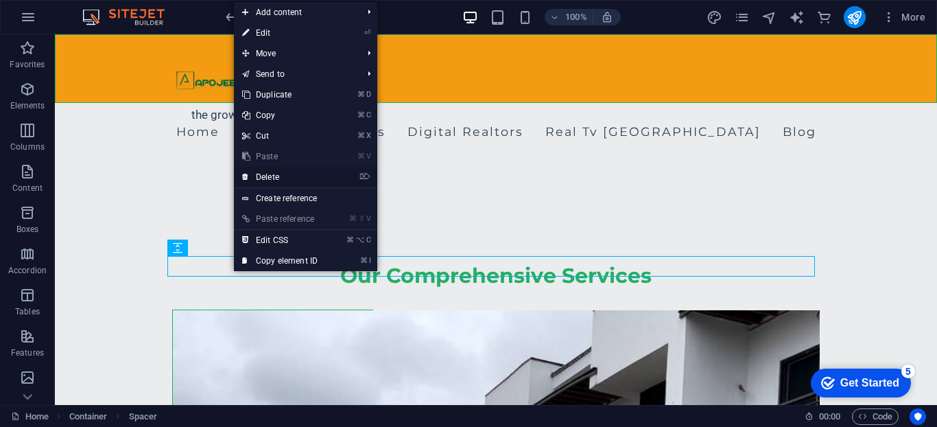
drag, startPoint x: 315, startPoint y: 178, endPoint x: 260, endPoint y: 144, distance: 64.7
click at [315, 178] on link "⌦ Delete" at bounding box center [280, 177] width 92 height 21
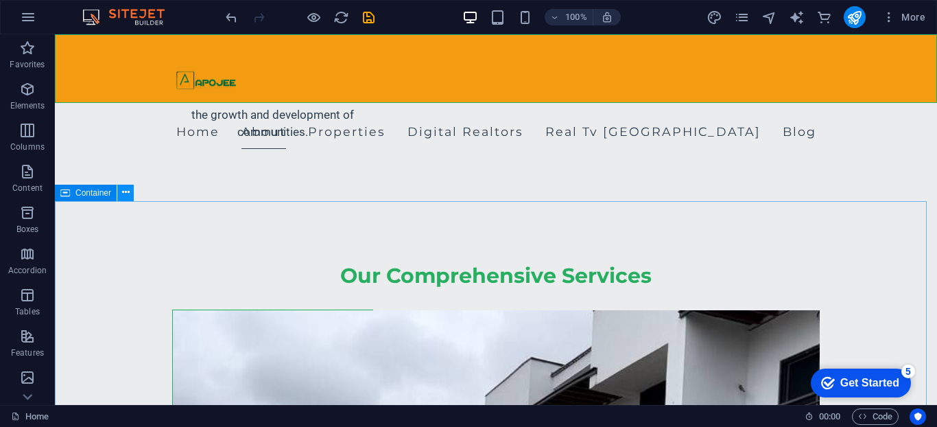
click at [122, 196] on icon at bounding box center [126, 192] width 8 height 14
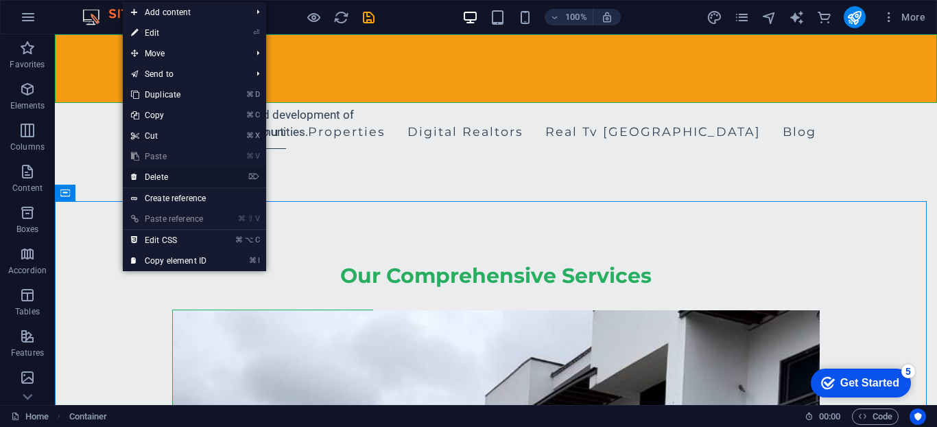
click at [176, 179] on link "⌦ Delete" at bounding box center [169, 177] width 92 height 21
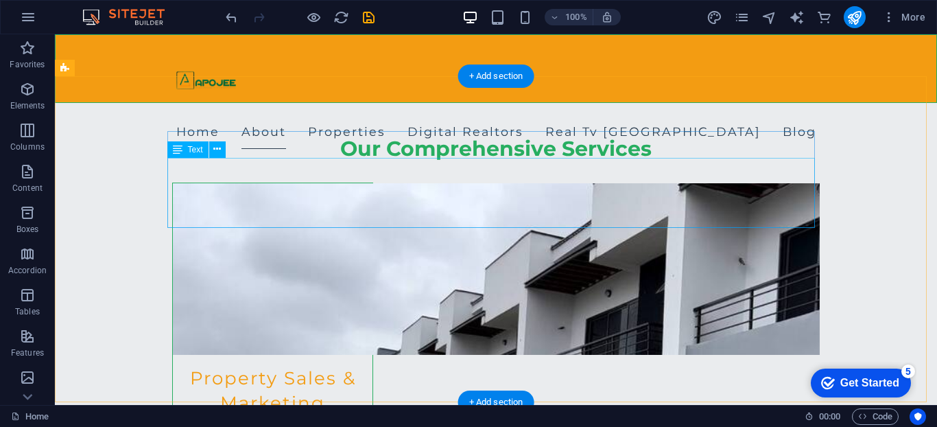
scroll to position [1789, 0]
